Goal: Browse casually

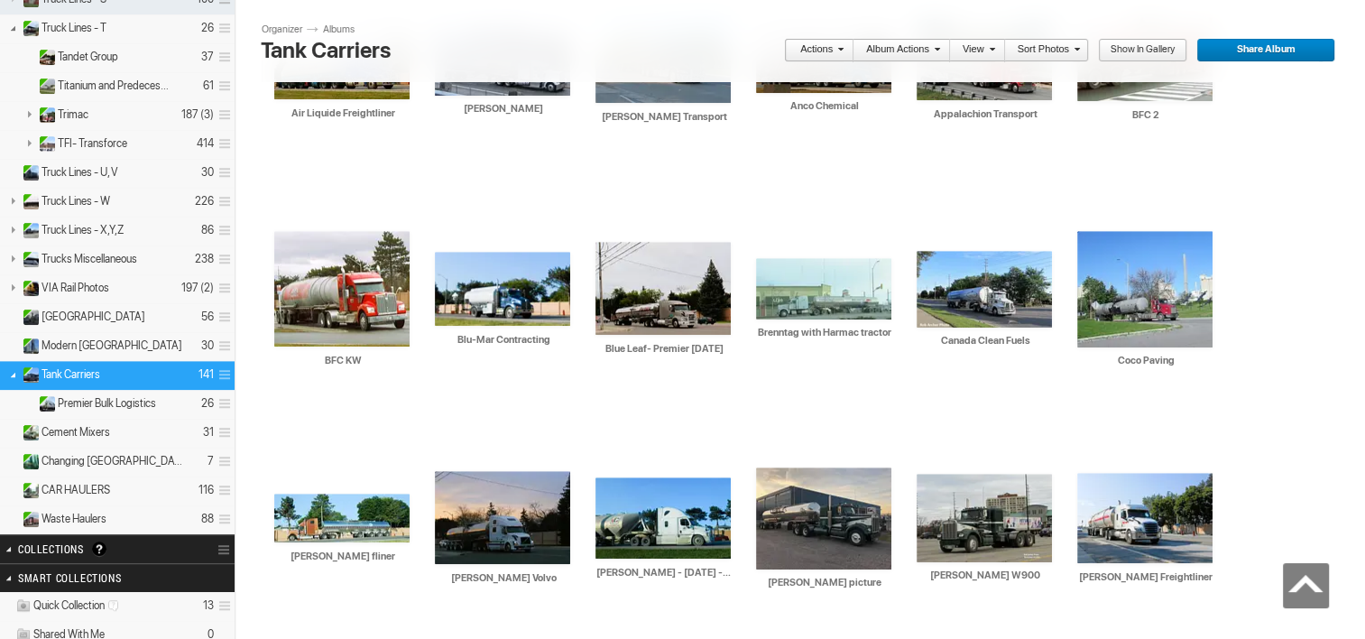
scroll to position [1149, 0]
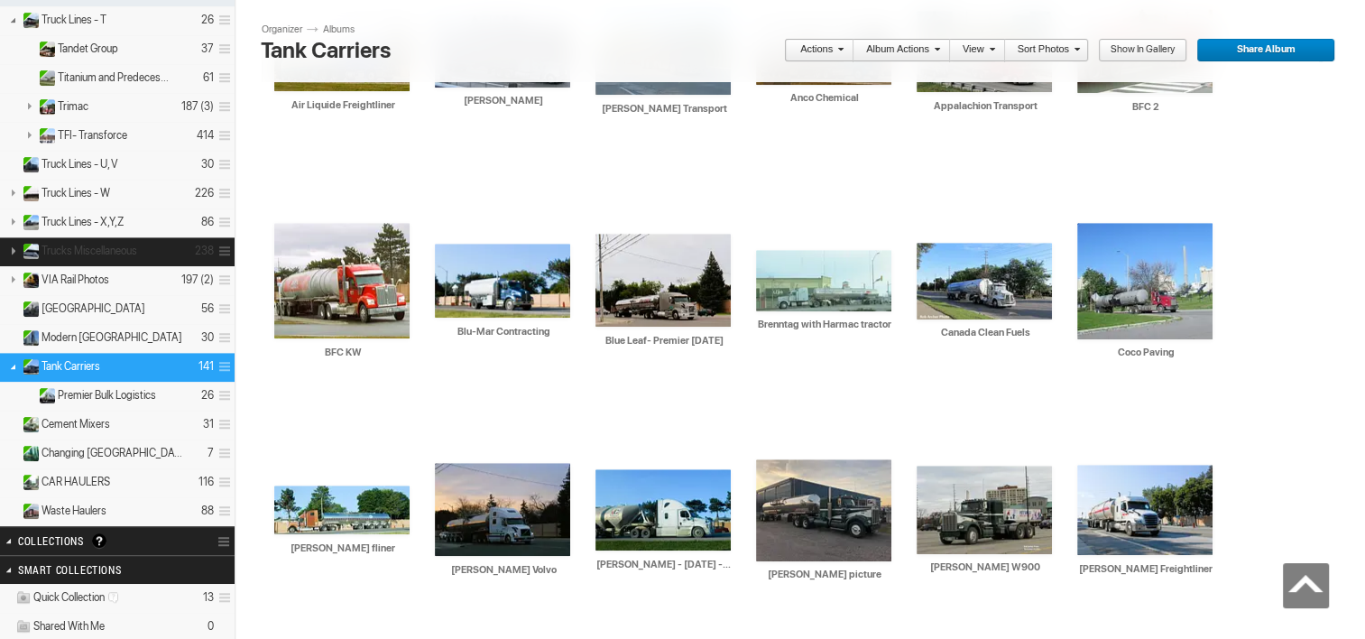
click at [112, 244] on span "Trucks Miscellaneous" at bounding box center [89, 251] width 96 height 14
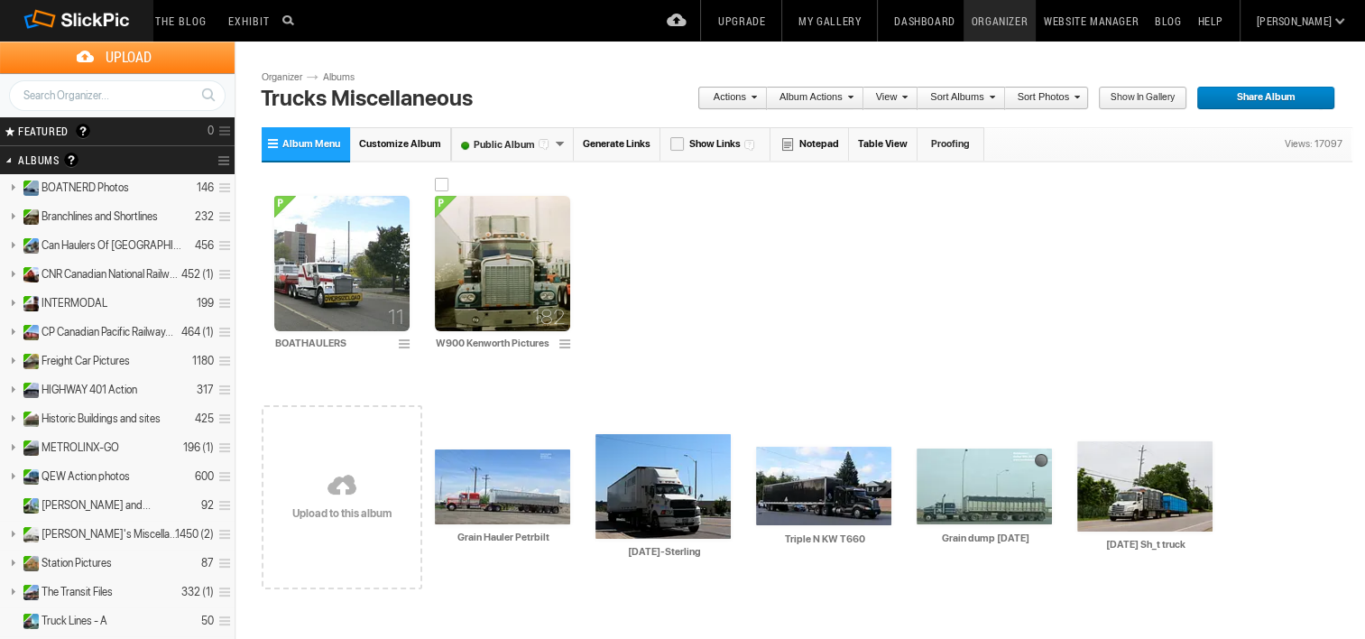
click at [509, 277] on img at bounding box center [502, 263] width 135 height 135
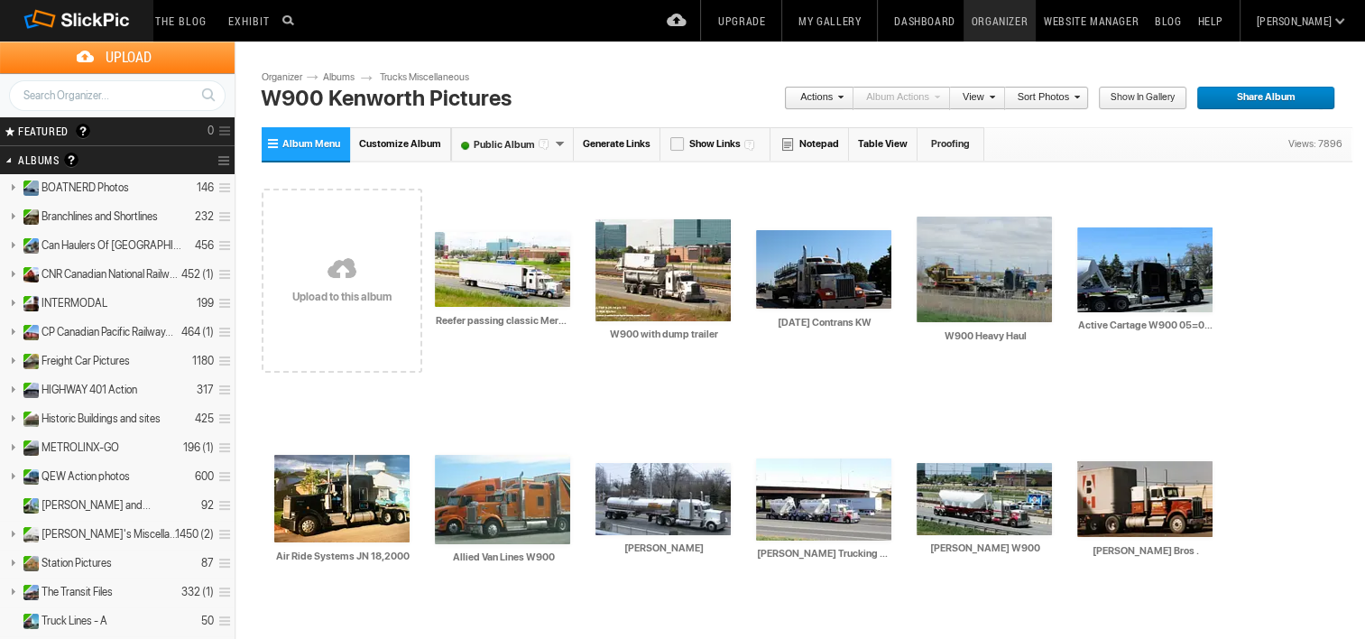
click at [372, 290] on link at bounding box center [342, 270] width 161 height 208
click at [372, 289] on link at bounding box center [342, 270] width 161 height 208
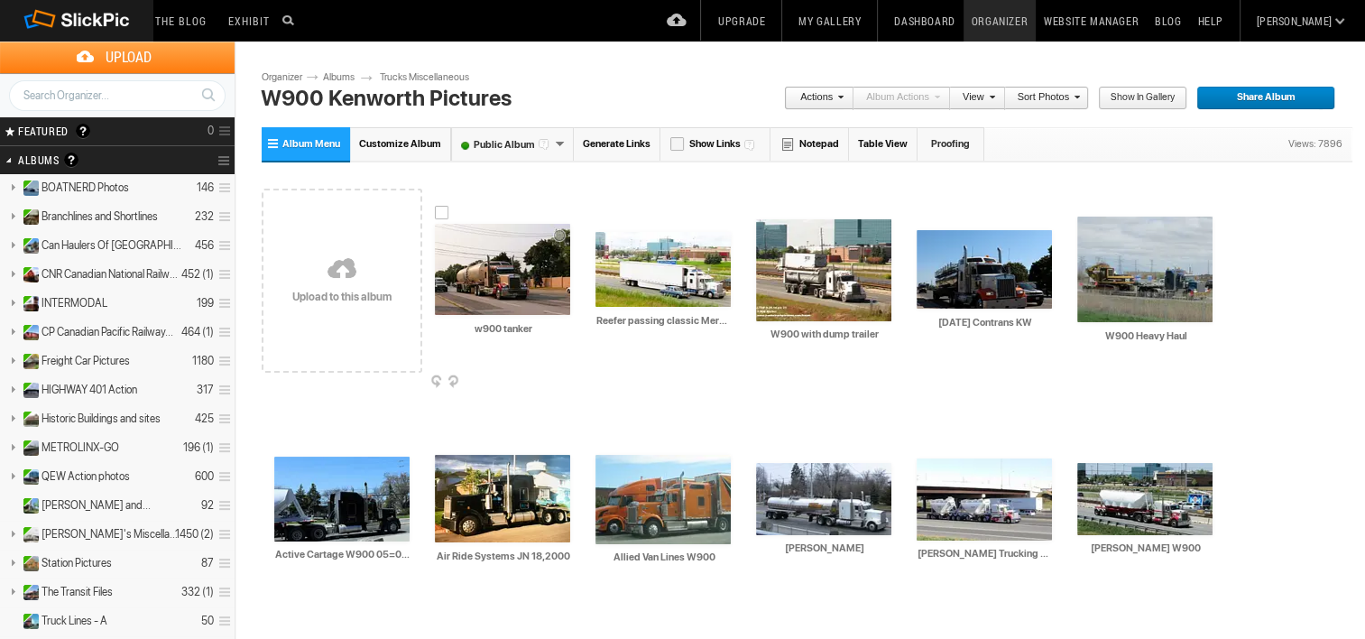
click at [478, 285] on img at bounding box center [502, 269] width 135 height 91
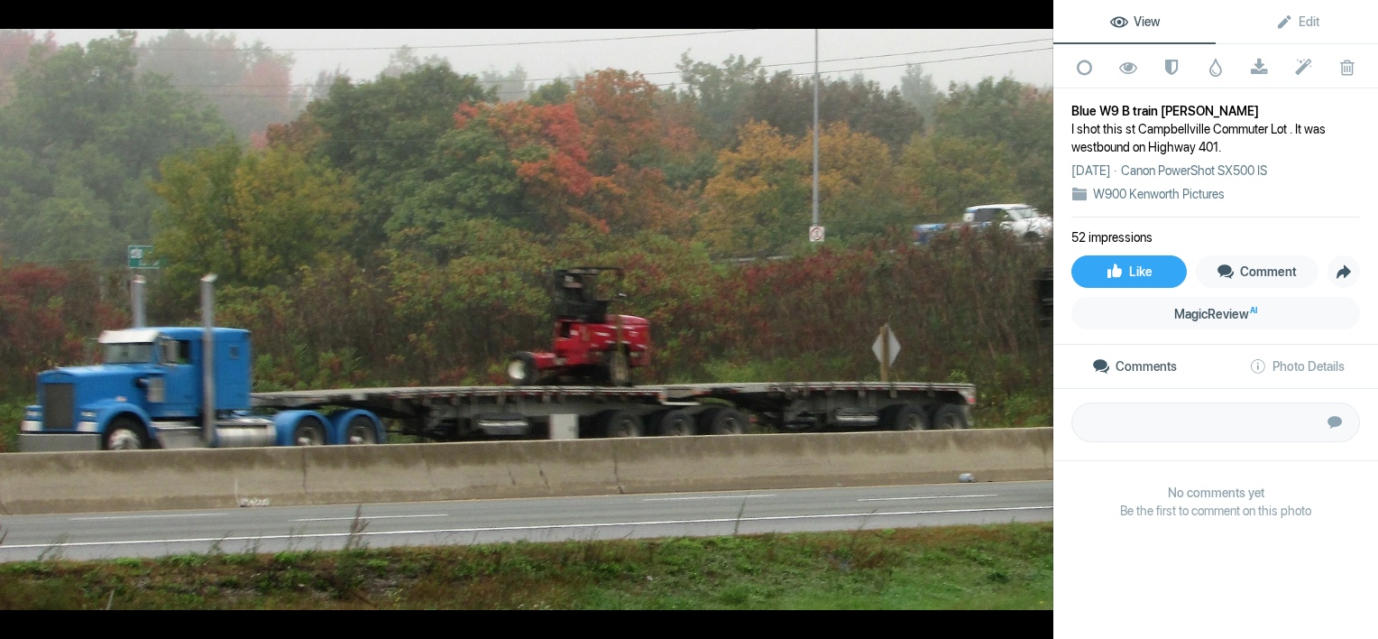
click at [1031, 14] on div at bounding box center [1034, 20] width 40 height 40
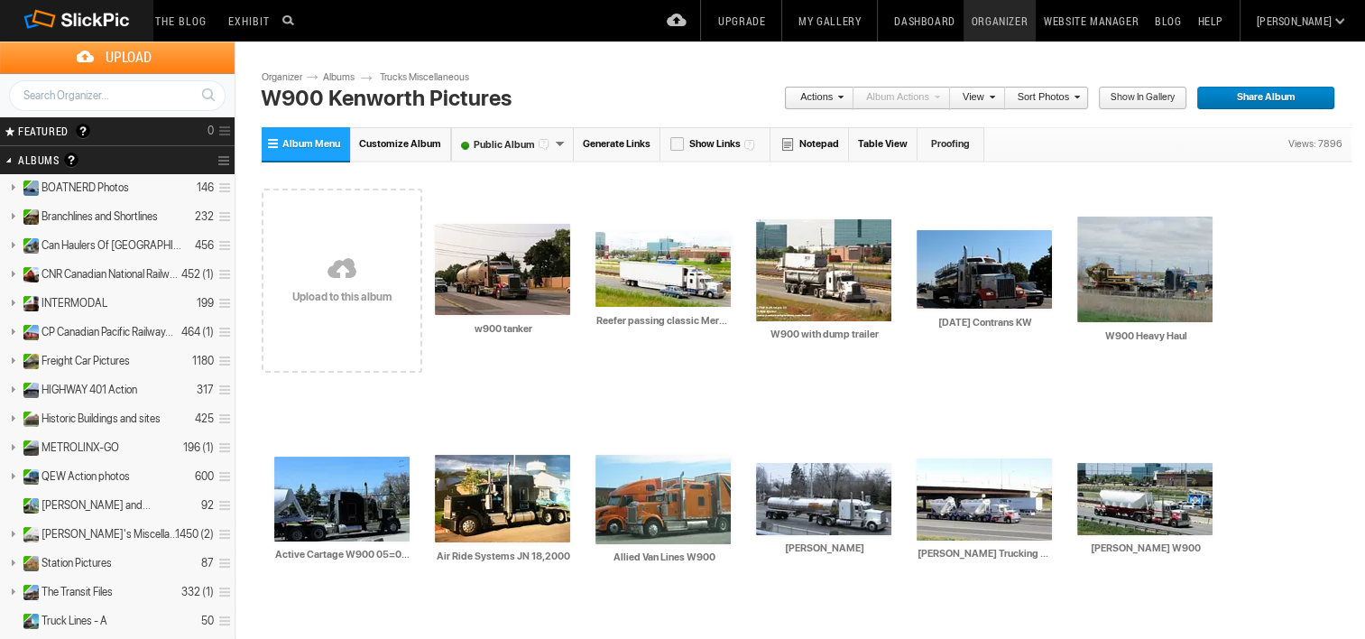
click at [320, 267] on link at bounding box center [342, 270] width 161 height 208
